Goal: Task Accomplishment & Management: Use online tool/utility

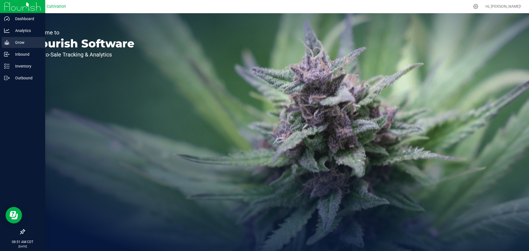
click at [12, 41] on p "Grow" at bounding box center [26, 42] width 33 height 7
click at [15, 42] on p "Grow" at bounding box center [26, 42] width 33 height 7
click at [21, 45] on p "Grow" at bounding box center [26, 42] width 33 height 7
click at [12, 45] on p "Grow" at bounding box center [26, 42] width 33 height 7
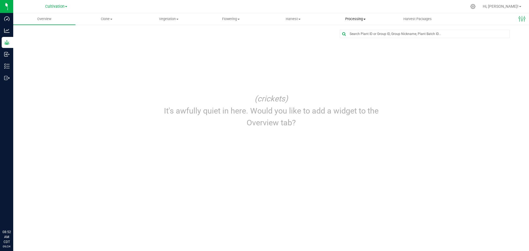
click at [355, 17] on span "Processing" at bounding box center [355, 19] width 62 height 5
click at [353, 38] on span "Processing harvests" at bounding box center [349, 39] width 51 height 5
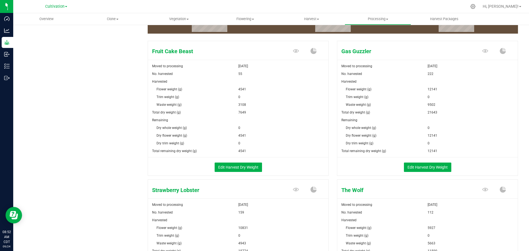
scroll to position [83, 0]
click at [237, 167] on button "Edit Harvest Dry Weight" at bounding box center [237, 166] width 47 height 9
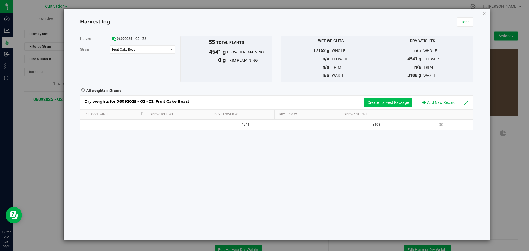
click at [404, 102] on button "Create Harvest Package" at bounding box center [388, 102] width 48 height 9
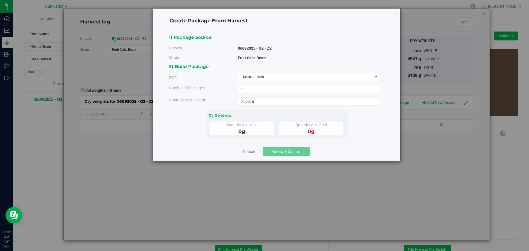
click at [280, 79] on span "Select an item" at bounding box center [305, 77] width 135 height 8
click at [274, 123] on span "Flower-Fruit Cake Beast-Bulk" at bounding box center [262, 124] width 42 height 7
click at [276, 100] on span at bounding box center [309, 101] width 142 height 8
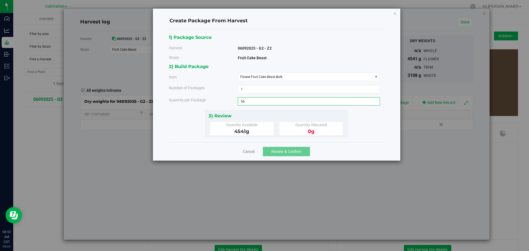
type input "5"
type input "4541"
type input "4541.0000 g"
click at [288, 153] on span "Review & Confirm" at bounding box center [286, 151] width 30 height 4
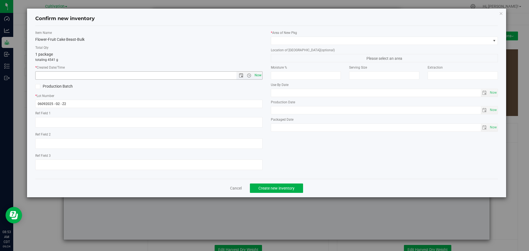
click at [257, 78] on span "Now" at bounding box center [257, 75] width 9 height 8
type input "[DATE] 8:53 AM"
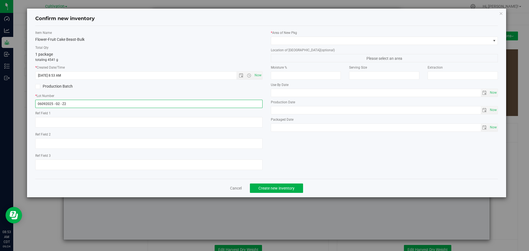
drag, startPoint x: 250, startPoint y: 104, endPoint x: 6, endPoint y: 97, distance: 244.0
click at [6, 97] on div "Confirm new inventory Item Name Flower-Fruit Cake Beast-Bulk Total Qty 1 packag…" at bounding box center [266, 125] width 533 height 251
type input "091725FCBZ202"
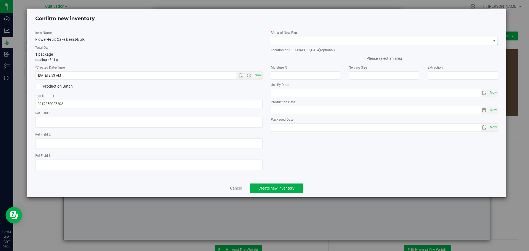
click at [492, 40] on span at bounding box center [494, 41] width 4 height 4
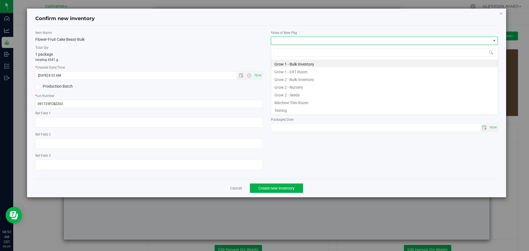
scroll to position [8, 227]
click at [378, 75] on li "Grow 2 - Bulk Inventory" at bounding box center [384, 79] width 227 height 8
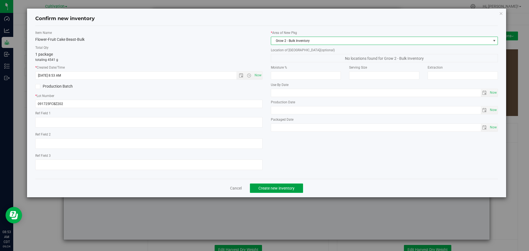
click at [286, 187] on span "Create new inventory" at bounding box center [276, 188] width 36 height 4
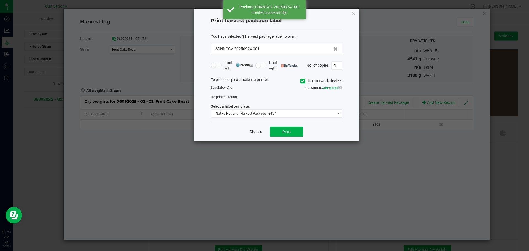
click at [253, 132] on link "Dismiss" at bounding box center [256, 131] width 12 height 5
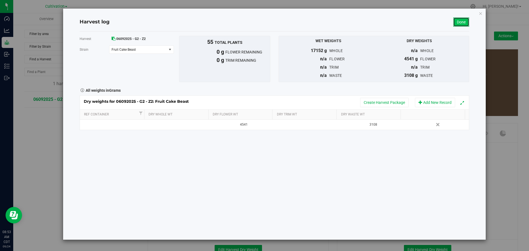
click at [463, 21] on link "Done" at bounding box center [461, 21] width 16 height 9
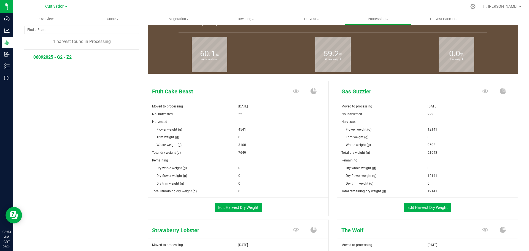
scroll to position [55, 0]
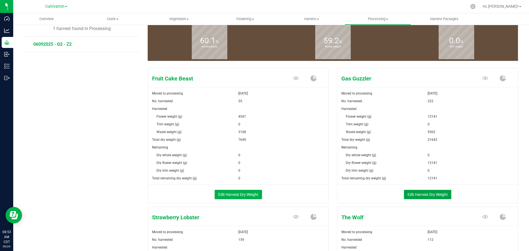
click at [433, 197] on button "Edit Harvest Dry Weight" at bounding box center [427, 194] width 47 height 9
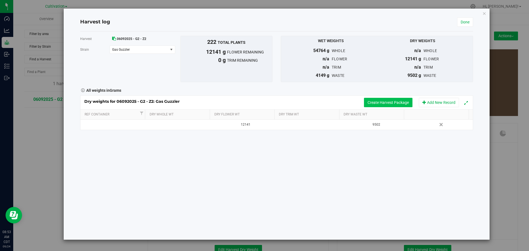
click at [387, 103] on button "Create Harvest Package" at bounding box center [388, 102] width 48 height 9
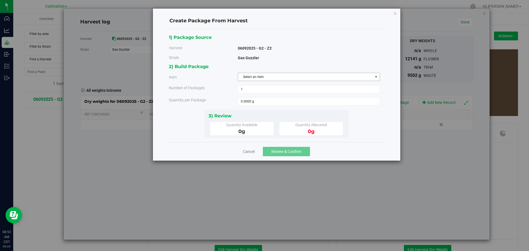
click at [269, 76] on span "Select an item" at bounding box center [305, 77] width 135 height 8
click at [257, 125] on span "Flower-Gas Guzzler-Bulk" at bounding box center [259, 124] width 36 height 7
click at [260, 98] on span at bounding box center [309, 101] width 142 height 8
type input "12141"
type input "12141.0000 g"
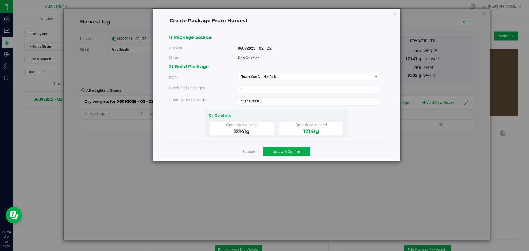
click at [354, 140] on div "1) Package Source Harvest 06092025 - G2 - Z2 [GEOGRAPHIC_DATA] Gas Guzzler 1 1 …" at bounding box center [276, 85] width 214 height 113
click at [288, 154] on button "Review & Confirm" at bounding box center [286, 151] width 47 height 9
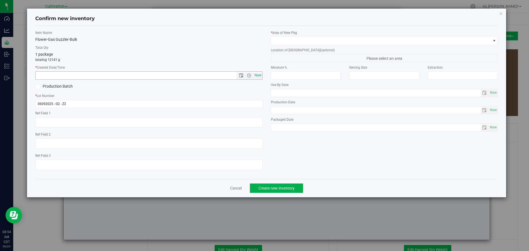
click at [258, 75] on span "Now" at bounding box center [257, 75] width 9 height 8
type input "[DATE] 8:54 AM"
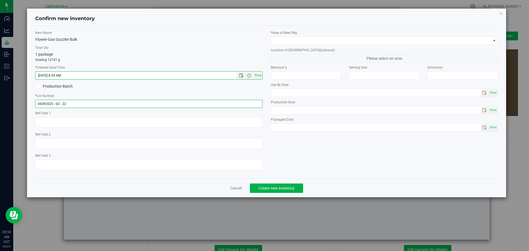
click at [217, 104] on input "06092025 - G2 - Z2" at bounding box center [148, 104] width 227 height 8
type input "091725GGUZZ2O2"
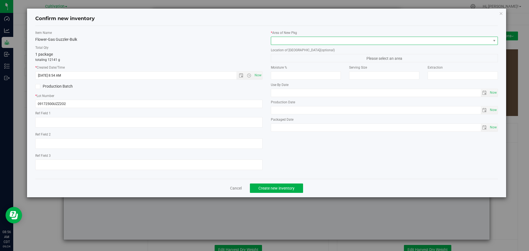
click at [393, 42] on span at bounding box center [381, 41] width 220 height 8
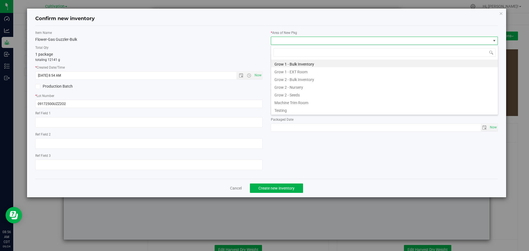
scroll to position [8, 227]
click at [333, 79] on li "Grow 2 - Bulk Inventory" at bounding box center [384, 79] width 227 height 8
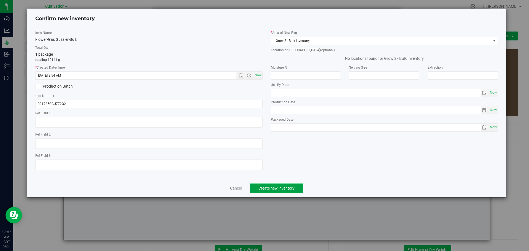
click at [287, 189] on span "Create new inventory" at bounding box center [276, 188] width 36 height 4
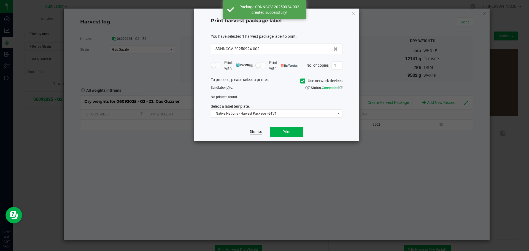
click at [254, 131] on link "Dismiss" at bounding box center [256, 131] width 12 height 5
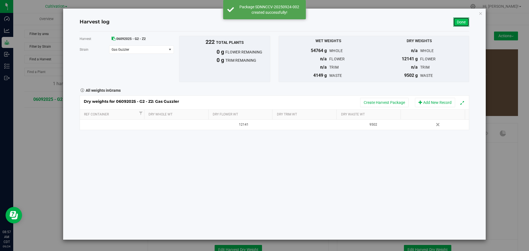
click at [465, 20] on link "Done" at bounding box center [461, 21] width 16 height 9
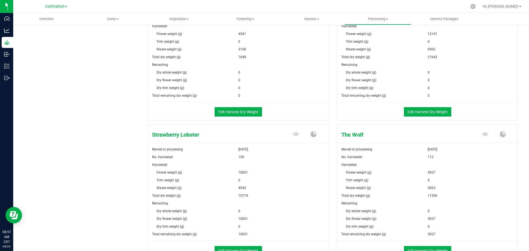
scroll to position [193, 0]
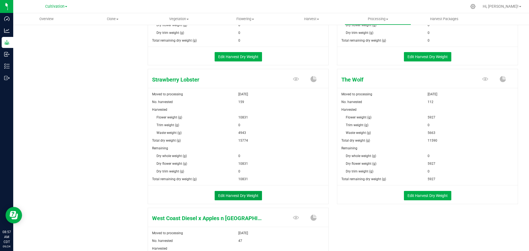
click at [242, 197] on button "Edit Harvest Dry Weight" at bounding box center [237, 195] width 47 height 9
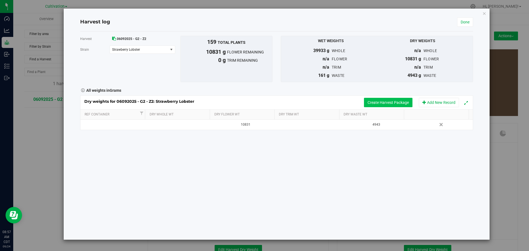
click at [391, 103] on button "Create Harvest Package" at bounding box center [388, 102] width 48 height 9
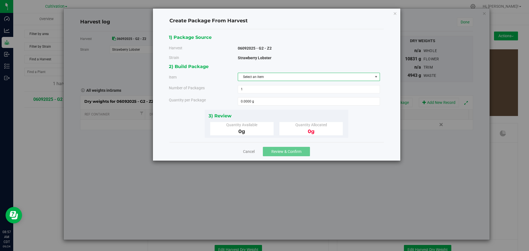
click at [287, 77] on span "Select an item" at bounding box center [305, 77] width 135 height 8
click at [278, 126] on span "Flower-Strawberry Lobster-Bulk" at bounding box center [264, 124] width 46 height 7
click at [261, 104] on span at bounding box center [309, 101] width 142 height 8
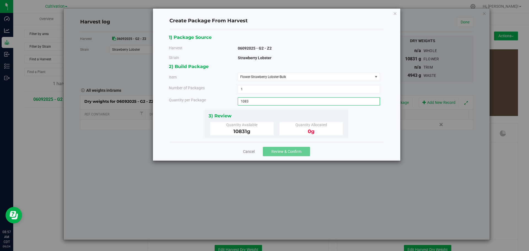
type input "10831"
type input "10831.0000 g"
click at [333, 150] on div "Cancel Review & Confirm" at bounding box center [276, 151] width 214 height 18
click at [294, 151] on span "Review & Confirm" at bounding box center [286, 151] width 30 height 4
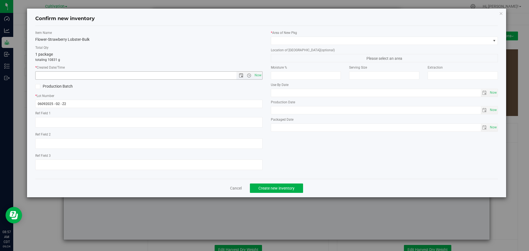
drag, startPoint x: 259, startPoint y: 76, endPoint x: 236, endPoint y: 84, distance: 23.8
click at [258, 77] on span "Now" at bounding box center [257, 75] width 9 height 8
type input "[DATE] 8:57 AM"
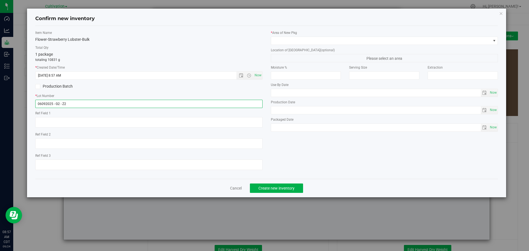
click at [195, 106] on input "06092025 - G2 - Z2" at bounding box center [148, 104] width 227 height 8
click at [195, 105] on input "06092025 - G2 - Z2" at bounding box center [148, 104] width 227 height 8
type input "091725STRLOBZ202"
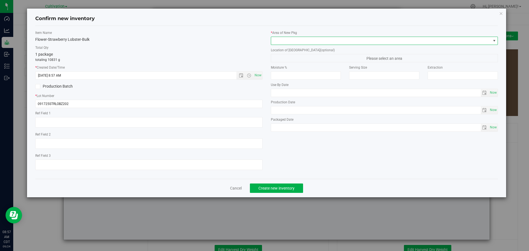
click at [493, 39] on span at bounding box center [494, 41] width 4 height 4
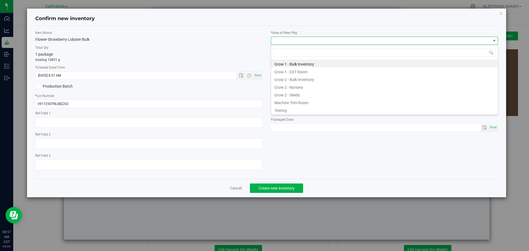
scroll to position [8, 227]
click at [415, 81] on li "Grow 2 - Bulk Inventory" at bounding box center [384, 79] width 227 height 8
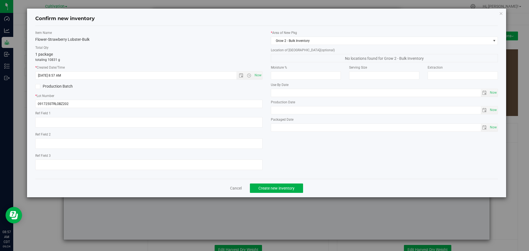
click at [284, 193] on div "Cancel Create new inventory" at bounding box center [266, 188] width 463 height 18
click at [287, 189] on span "Create new inventory" at bounding box center [276, 188] width 36 height 4
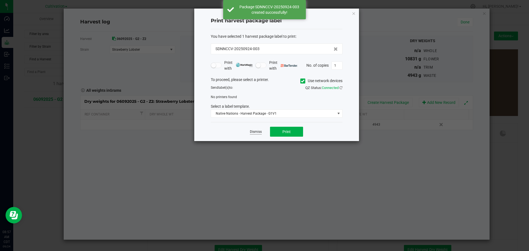
click at [254, 132] on link "Dismiss" at bounding box center [256, 131] width 12 height 5
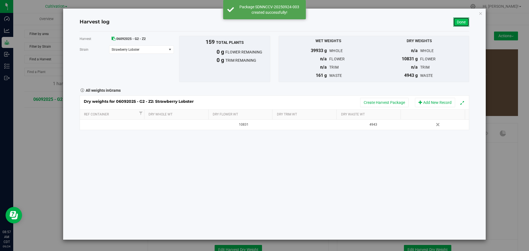
click at [457, 25] on link "Done" at bounding box center [461, 21] width 16 height 9
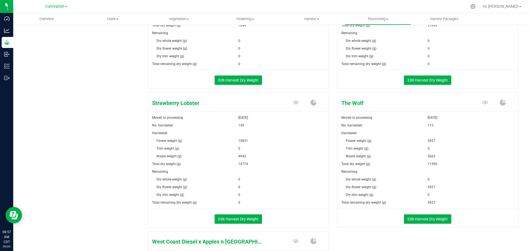
scroll to position [193, 0]
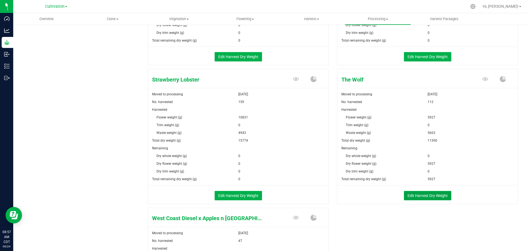
click at [416, 194] on button "Edit Harvest Dry Weight" at bounding box center [427, 195] width 47 height 9
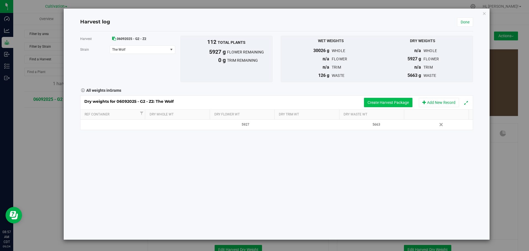
click at [387, 104] on button "Create Harvest Package" at bounding box center [388, 102] width 48 height 9
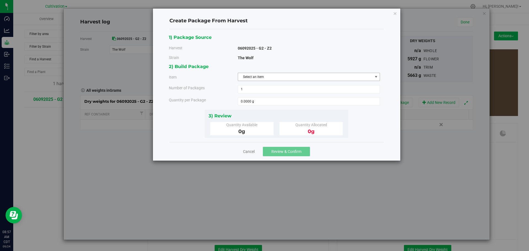
click at [320, 78] on span "Select an item" at bounding box center [305, 77] width 135 height 8
click at [294, 125] on li "Flower-The Wolf-Bulk" at bounding box center [309, 124] width 142 height 8
click at [258, 103] on span at bounding box center [309, 101] width 142 height 8
type input "5927"
type input "5927.0000 g"
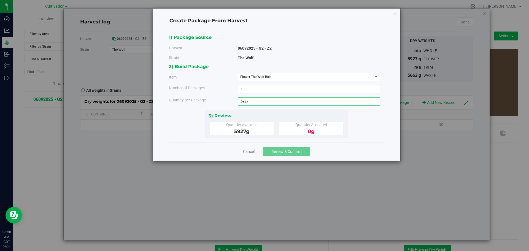
click at [335, 146] on div "Cancel Review & Confirm" at bounding box center [276, 151] width 214 height 18
click at [296, 153] on span "Review & Confirm" at bounding box center [286, 151] width 30 height 4
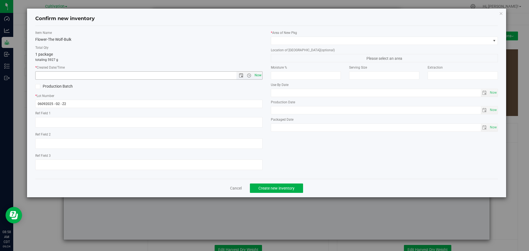
click at [262, 76] on span "Now" at bounding box center [257, 75] width 9 height 8
type input "[DATE] 8:58 AM"
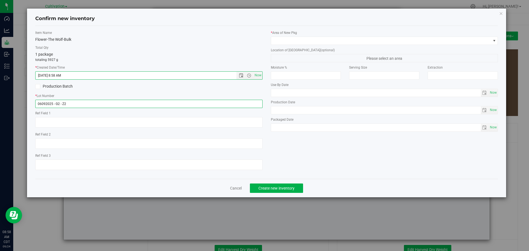
click at [205, 103] on input "06092025 - G2 - Z2" at bounding box center [148, 104] width 227 height 8
type input "091725WOLFZ202"
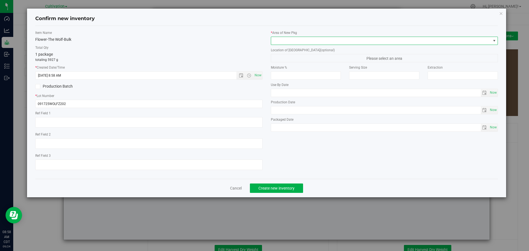
click at [494, 41] on span at bounding box center [494, 41] width 4 height 4
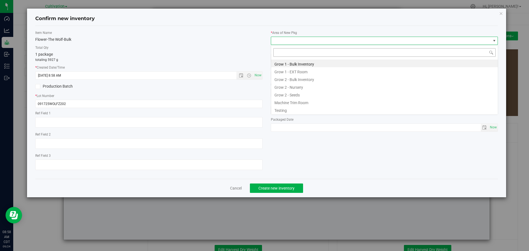
scroll to position [8, 227]
click at [428, 79] on li "Grow 2 - Bulk Inventory" at bounding box center [384, 79] width 227 height 8
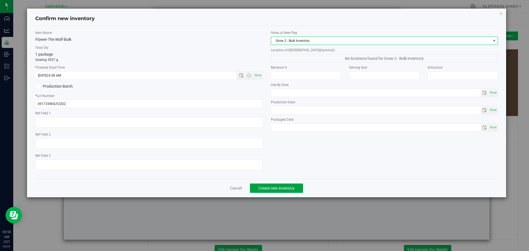
click at [278, 190] on span "Create new inventory" at bounding box center [276, 188] width 36 height 4
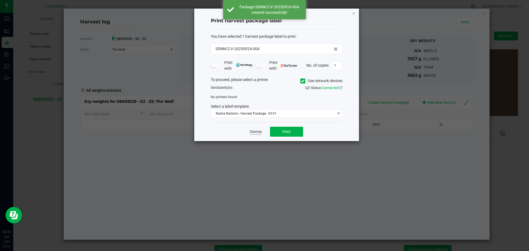
click at [254, 132] on link "Dismiss" at bounding box center [256, 131] width 12 height 5
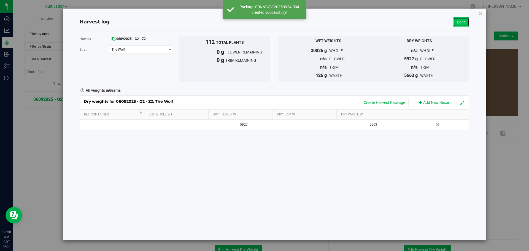
click at [459, 21] on link "Done" at bounding box center [461, 21] width 16 height 9
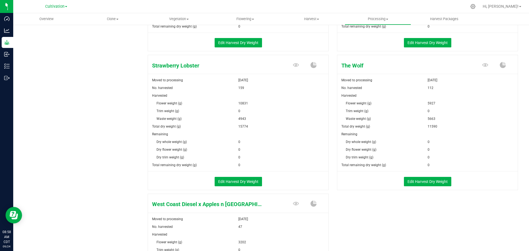
scroll to position [316, 0]
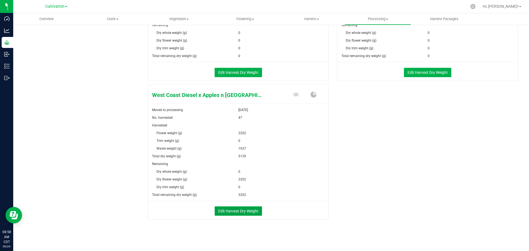
click at [243, 214] on button "Edit Harvest Dry Weight" at bounding box center [237, 210] width 47 height 9
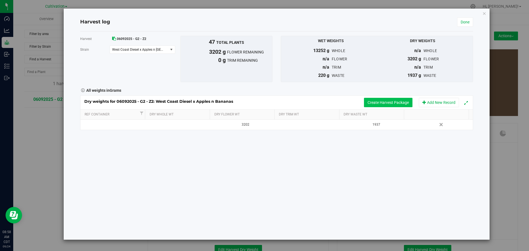
click at [374, 104] on button "Create Harvest Package" at bounding box center [388, 102] width 48 height 9
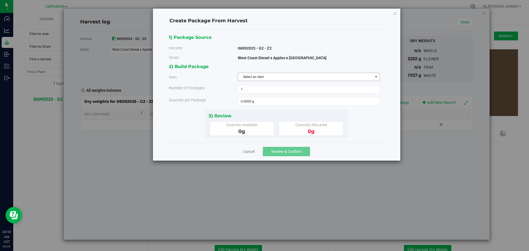
click at [286, 77] on span "Select an item" at bounding box center [305, 77] width 135 height 8
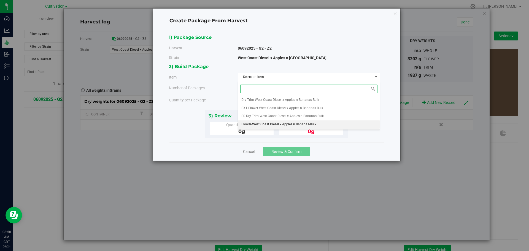
click at [275, 125] on span "Flower-West Coast Diesel x Apples n Bananas-Bulk" at bounding box center [278, 124] width 75 height 7
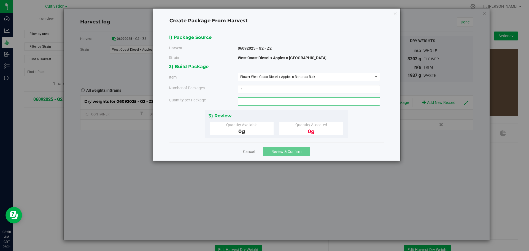
click at [259, 103] on span at bounding box center [309, 101] width 142 height 8
type input "3202"
type input "3202.0000 g"
click at [333, 149] on div "Cancel Review & Confirm" at bounding box center [276, 151] width 214 height 18
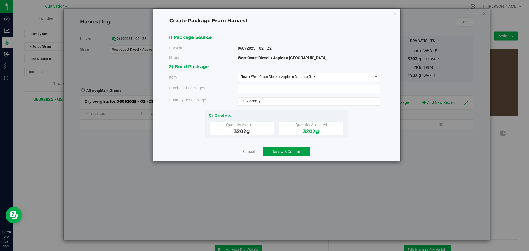
click at [291, 150] on span "Review & Confirm" at bounding box center [286, 151] width 30 height 4
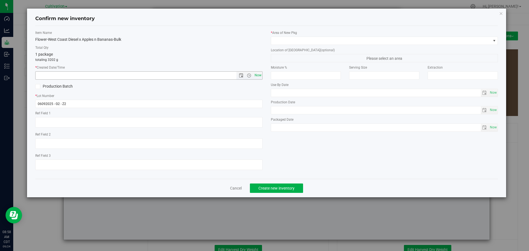
click at [260, 72] on span "Now" at bounding box center [257, 75] width 9 height 8
type input "[DATE] 8:58 AM"
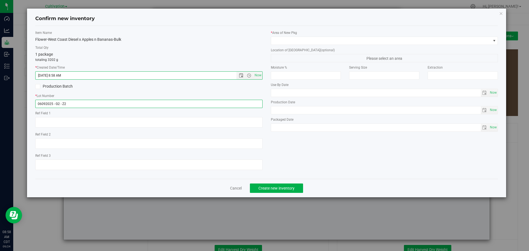
click at [247, 102] on input "06092025 - G2 - Z2" at bounding box center [148, 104] width 227 height 8
type input "091725WOLFZ202"
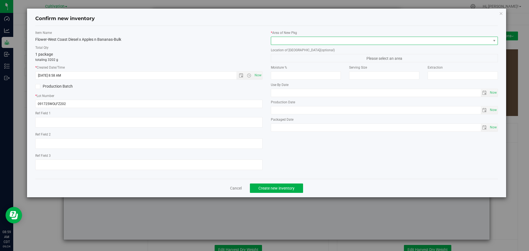
click at [365, 43] on span at bounding box center [381, 41] width 220 height 8
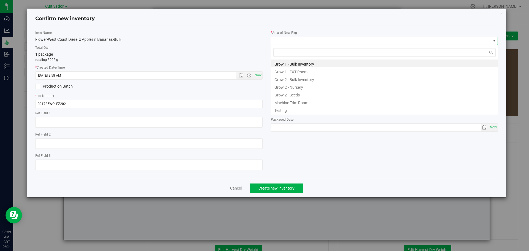
scroll to position [8, 227]
click at [342, 82] on li "Grow 2 - Bulk Inventory" at bounding box center [384, 79] width 227 height 8
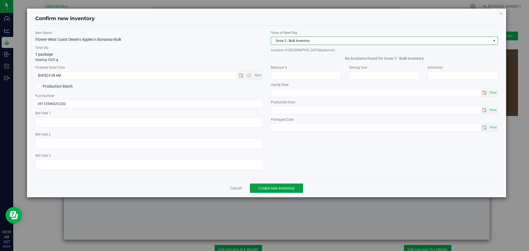
click at [278, 189] on span "Create new inventory" at bounding box center [276, 188] width 36 height 4
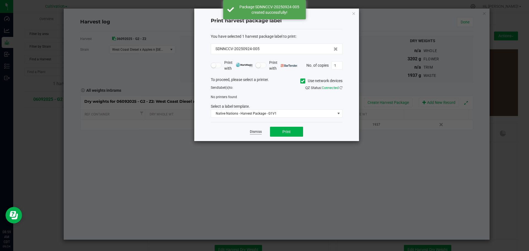
click at [257, 132] on link "Dismiss" at bounding box center [256, 131] width 12 height 5
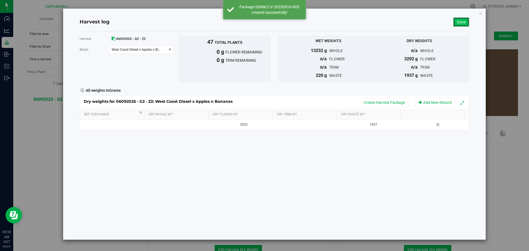
click at [465, 19] on link "Done" at bounding box center [461, 21] width 16 height 9
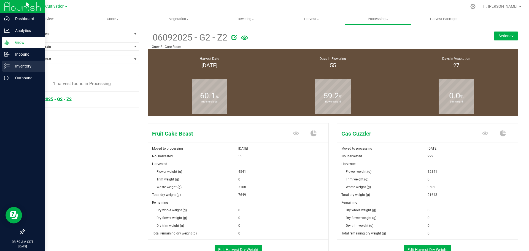
click at [13, 66] on p "Inventory" at bounding box center [26, 66] width 33 height 7
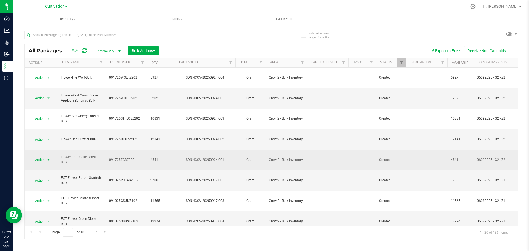
click at [48, 157] on span "select" at bounding box center [48, 159] width 4 height 4
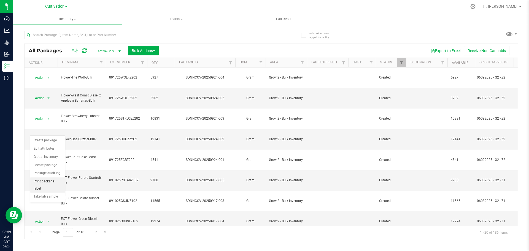
click at [45, 182] on li "Print package label" at bounding box center [47, 184] width 35 height 15
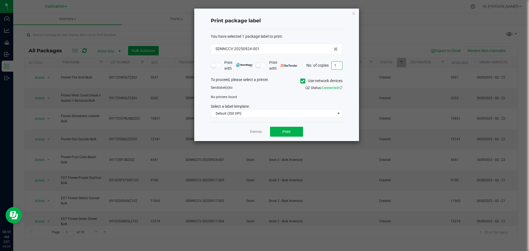
click at [337, 65] on input "1" at bounding box center [336, 66] width 10 height 8
type input "2"
click at [299, 80] on div "To proceed, please select a printer. Use network devices" at bounding box center [276, 81] width 140 height 8
click at [301, 81] on icon at bounding box center [303, 81] width 4 height 0
click at [0, 0] on input "Use network devices" at bounding box center [0, 0] width 0 height 0
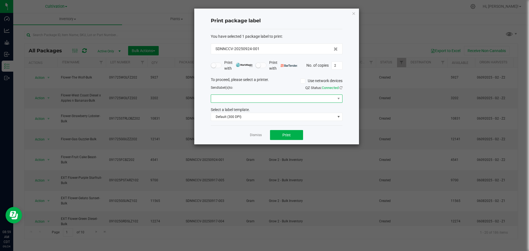
click at [334, 98] on span at bounding box center [273, 99] width 124 height 8
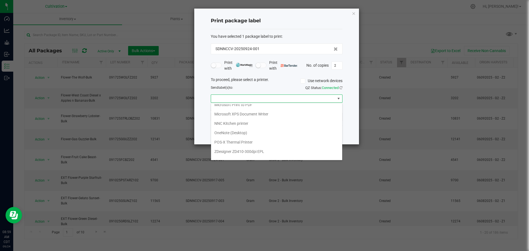
scroll to position [39, 0]
click at [277, 156] on ZPL "ZDesigner ZT510-300dpi ZPL" at bounding box center [276, 154] width 131 height 9
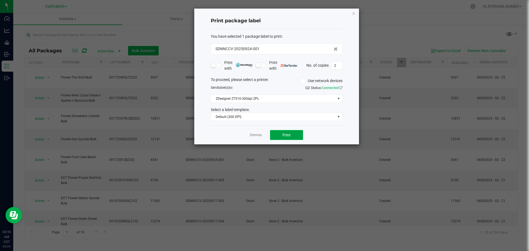
click at [292, 133] on button "Print" at bounding box center [286, 135] width 33 height 10
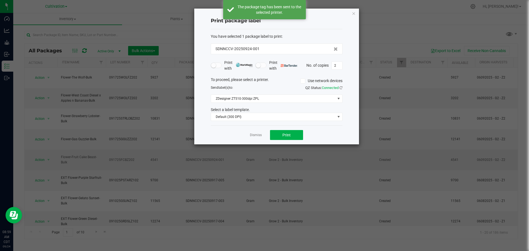
click at [255, 135] on link "Dismiss" at bounding box center [256, 135] width 12 height 5
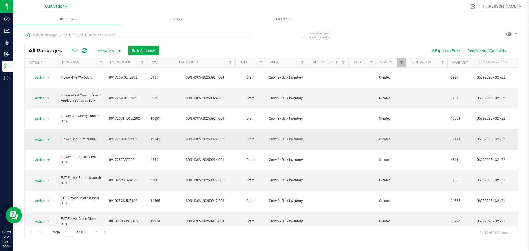
click at [50, 137] on span "select" at bounding box center [48, 139] width 4 height 4
click at [47, 168] on li "Print package label" at bounding box center [47, 170] width 35 height 15
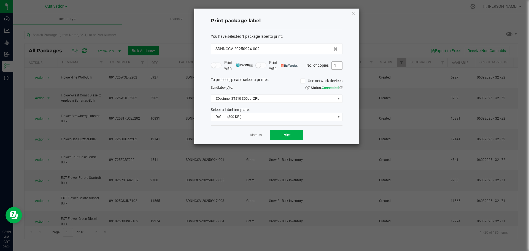
click at [336, 67] on input "1" at bounding box center [336, 66] width 10 height 8
type input "6"
click at [290, 137] on button "Print" at bounding box center [286, 135] width 33 height 10
click at [254, 134] on link "Dismiss" at bounding box center [256, 135] width 12 height 5
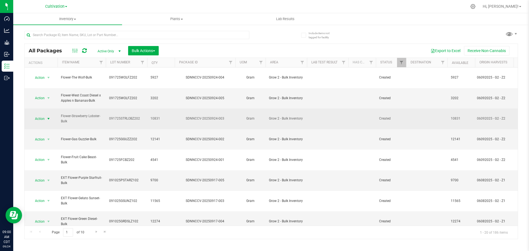
click at [49, 116] on span "select" at bounding box center [48, 118] width 4 height 4
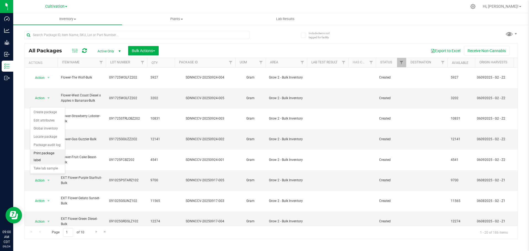
click at [51, 152] on li "Print package label" at bounding box center [47, 156] width 35 height 15
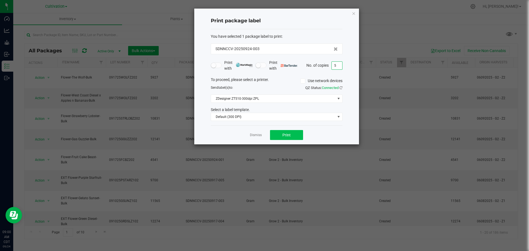
type input "5"
click at [289, 136] on span "Print" at bounding box center [286, 135] width 8 height 4
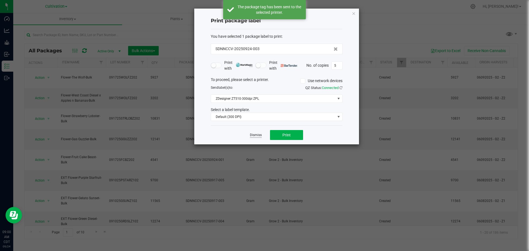
click at [255, 134] on link "Dismiss" at bounding box center [256, 135] width 12 height 5
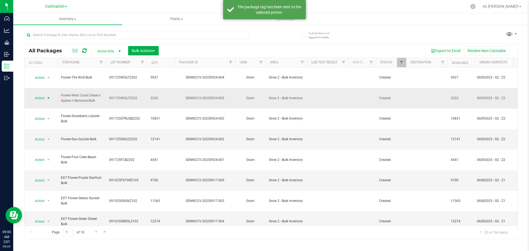
click at [48, 96] on span "select" at bounding box center [48, 98] width 4 height 4
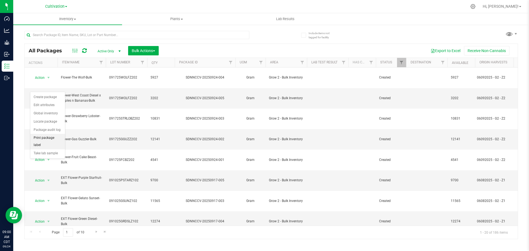
click at [49, 138] on li "Print package label" at bounding box center [47, 141] width 35 height 15
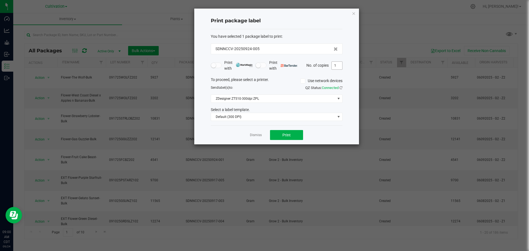
click at [338, 66] on input "1" at bounding box center [336, 66] width 10 height 8
type input "4"
click at [255, 136] on link "Dismiss" at bounding box center [256, 135] width 12 height 5
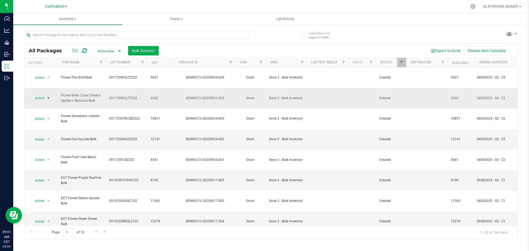
click at [49, 96] on span "select" at bounding box center [48, 98] width 4 height 4
click at [48, 138] on li "Print package label" at bounding box center [47, 141] width 35 height 15
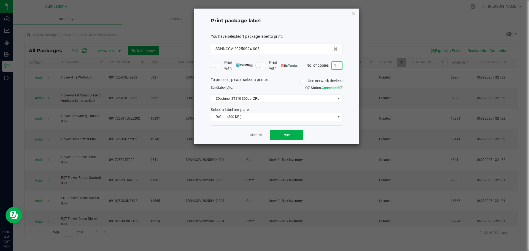
click at [335, 66] on input "1" at bounding box center [336, 66] width 10 height 8
type input "2"
drag, startPoint x: 286, startPoint y: 131, endPoint x: 255, endPoint y: 134, distance: 31.2
click at [255, 134] on div "Dismiss Print" at bounding box center [277, 134] width 132 height 19
click at [255, 134] on link "Dismiss" at bounding box center [256, 135] width 12 height 5
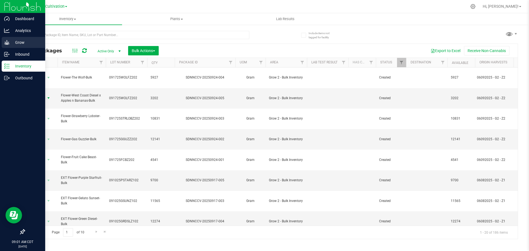
click at [17, 42] on p "Grow" at bounding box center [26, 42] width 33 height 7
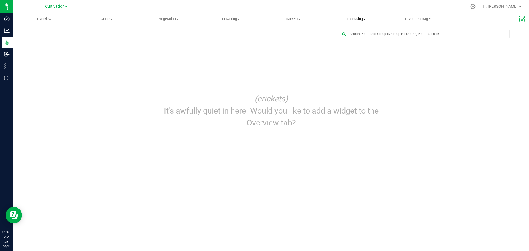
click at [355, 18] on span "Processing" at bounding box center [355, 19] width 62 height 5
click at [359, 39] on span "Processing harvests" at bounding box center [349, 39] width 51 height 5
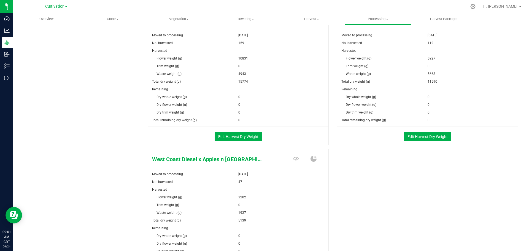
scroll to position [316, 0]
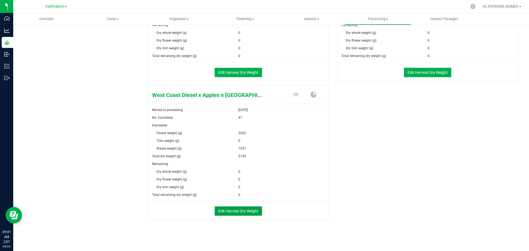
click at [241, 210] on button "Edit Harvest Dry Weight" at bounding box center [237, 210] width 47 height 9
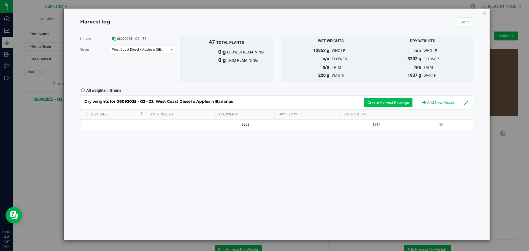
click at [383, 105] on button "Create Harvest Package" at bounding box center [388, 102] width 48 height 9
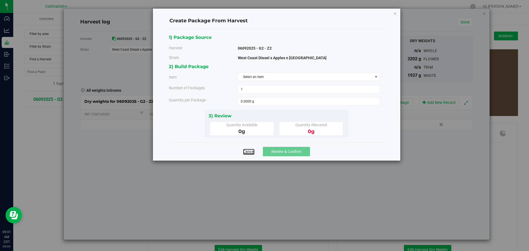
click at [248, 152] on link "Cancel" at bounding box center [249, 152] width 12 height 6
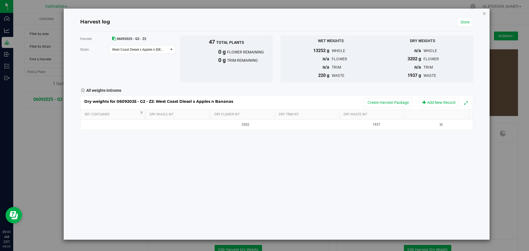
click at [483, 13] on icon "button" at bounding box center [484, 13] width 4 height 7
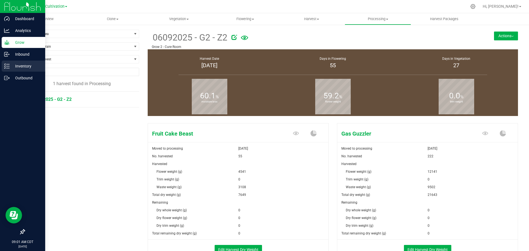
click at [18, 66] on p "Inventory" at bounding box center [26, 66] width 33 height 7
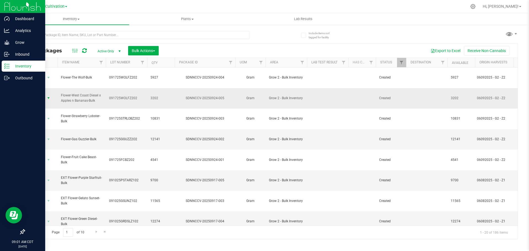
click at [47, 96] on span "select" at bounding box center [48, 98] width 4 height 4
click at [112, 96] on span "091725WOLFZ202" at bounding box center [126, 98] width 35 height 5
click at [127, 94] on input "091725WOLFZ202" at bounding box center [124, 98] width 39 height 9
type input "091725WCDABZ202"
click at [197, 51] on div "All Packages Active Only Active Only Lab Samples Locked All Bulk Actions Add to…" at bounding box center [270, 140] width 493 height 195
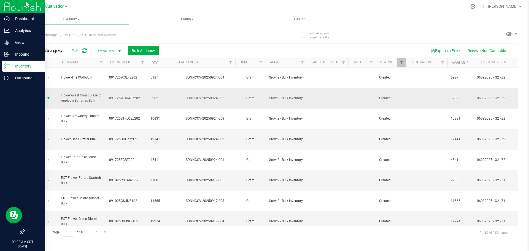
click at [49, 96] on span "select" at bounding box center [48, 98] width 4 height 4
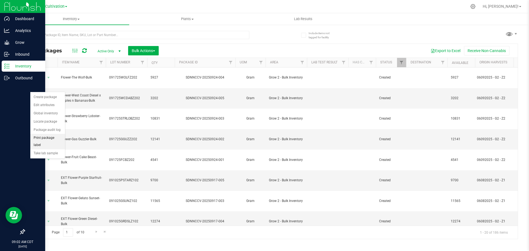
click at [48, 137] on li "Print package label" at bounding box center [47, 141] width 35 height 15
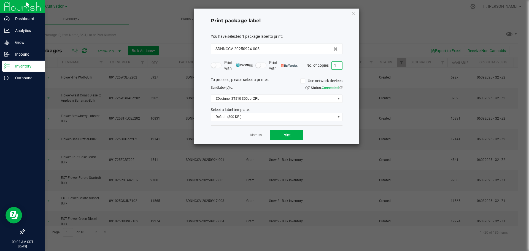
click at [338, 66] on input "1" at bounding box center [336, 66] width 10 height 8
type input "2"
click at [285, 135] on span "Print" at bounding box center [286, 135] width 8 height 4
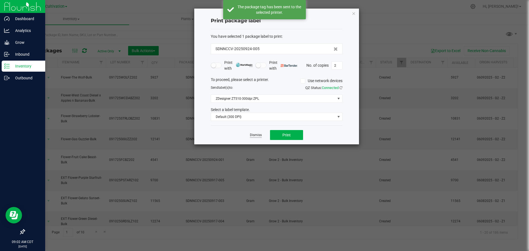
click at [259, 134] on link "Dismiss" at bounding box center [256, 135] width 12 height 5
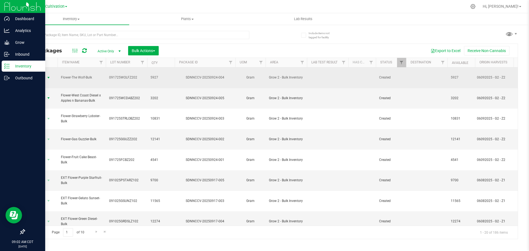
click at [48, 75] on span "select" at bounding box center [48, 77] width 4 height 4
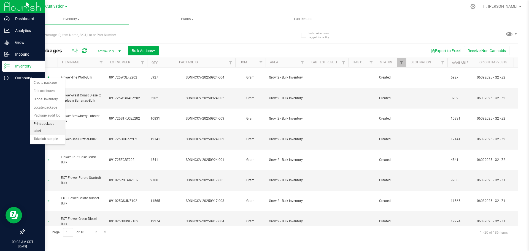
click at [48, 122] on li "Print package label" at bounding box center [47, 127] width 35 height 15
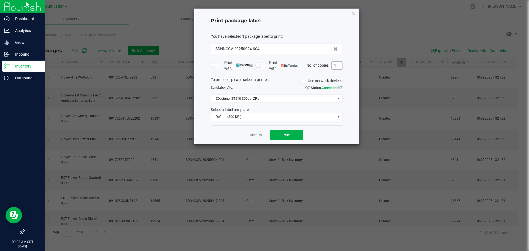
click at [335, 65] on input "1" at bounding box center [336, 66] width 10 height 8
type input "4"
click at [285, 134] on span "Print" at bounding box center [286, 135] width 8 height 4
click at [256, 135] on link "Dismiss" at bounding box center [256, 135] width 12 height 5
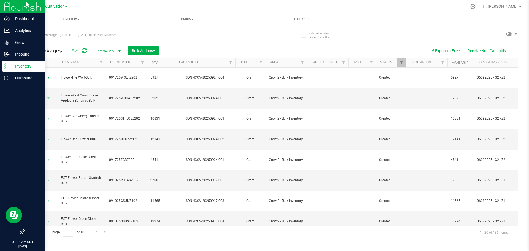
click at [517, 10] on div "Hi, [PERSON_NAME]!" at bounding box center [501, 7] width 43 height 10
click at [514, 7] on span "Hi, [PERSON_NAME]!" at bounding box center [500, 6] width 36 height 4
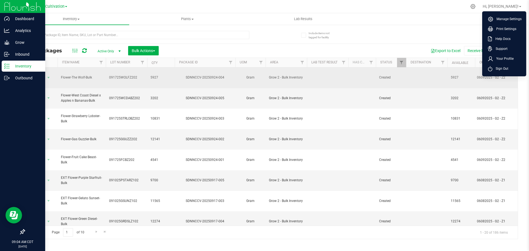
click at [499, 69] on span "Sign Out" at bounding box center [500, 69] width 16 height 6
